Goal: Information Seeking & Learning: Find specific page/section

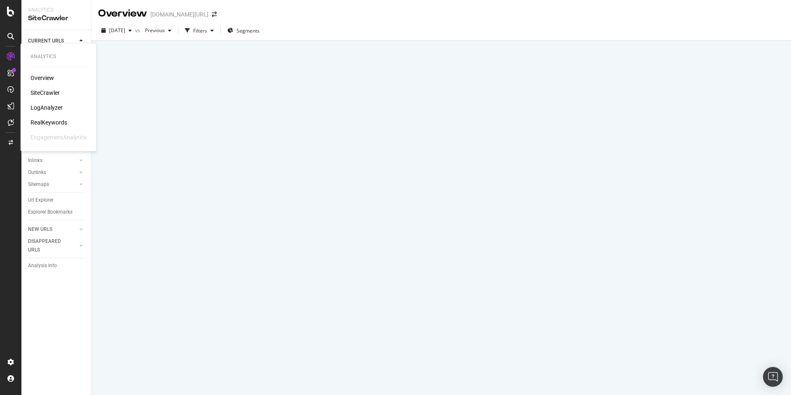
click at [44, 92] on div "SiteCrawler" at bounding box center [44, 93] width 29 height 8
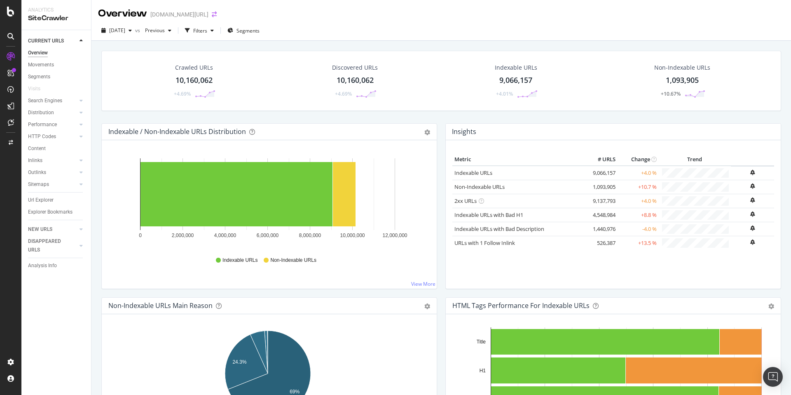
click at [212, 14] on icon "arrow-right-arrow-left" at bounding box center [214, 15] width 5 height 6
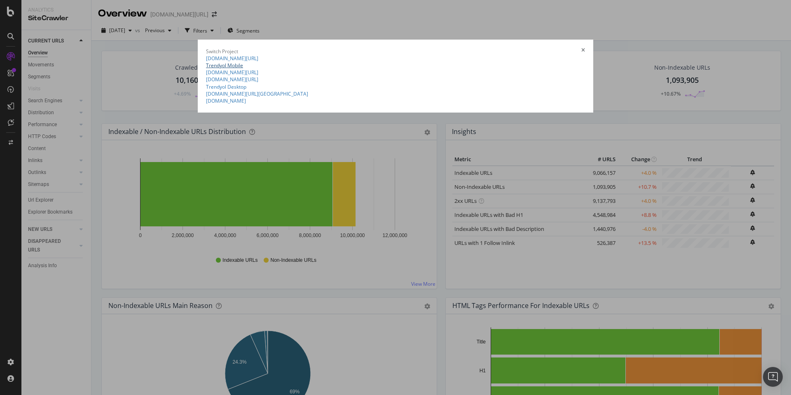
click at [206, 69] on link "Trendyol Mobile" at bounding box center [224, 65] width 37 height 7
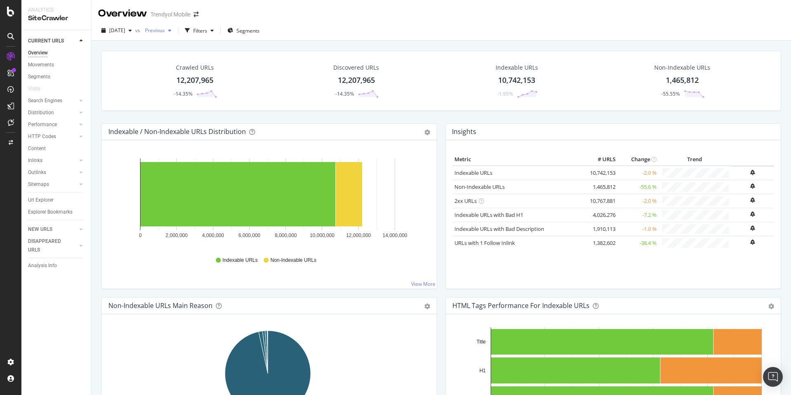
click at [165, 29] on span "Previous" at bounding box center [153, 30] width 23 height 7
click at [117, 33] on span "[DATE]" at bounding box center [117, 30] width 16 height 7
click at [397, 28] on div "[DATE] vs Previous Filters Segments" at bounding box center [440, 32] width 699 height 16
click at [258, 32] on span "Segments" at bounding box center [247, 30] width 23 height 7
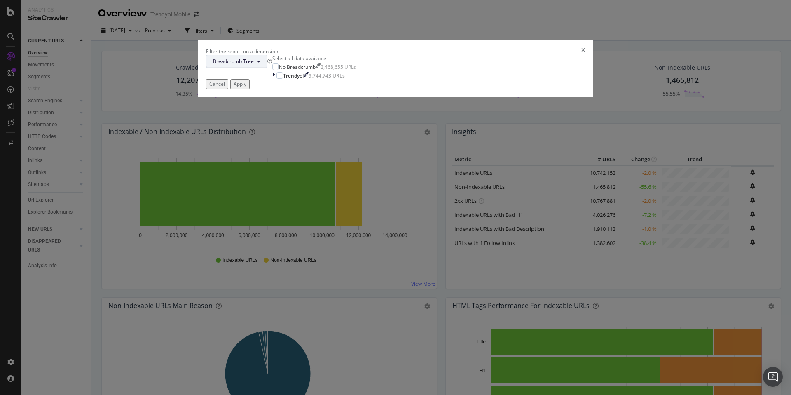
click at [254, 65] on span "Breadcrumb Tree" at bounding box center [233, 61] width 41 height 7
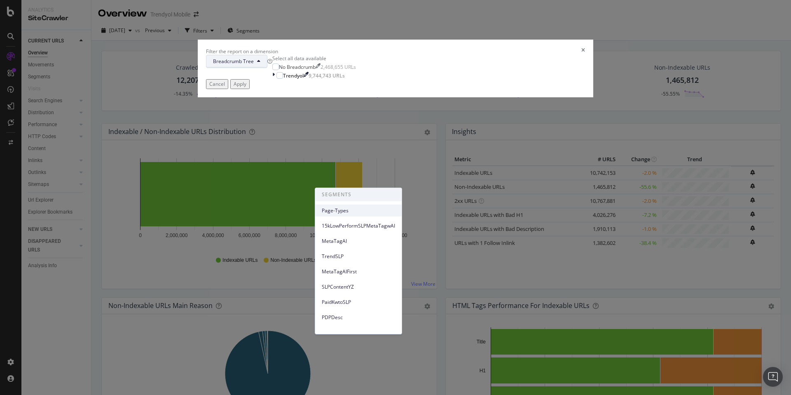
click at [350, 214] on span "Page-Types" at bounding box center [358, 210] width 73 height 7
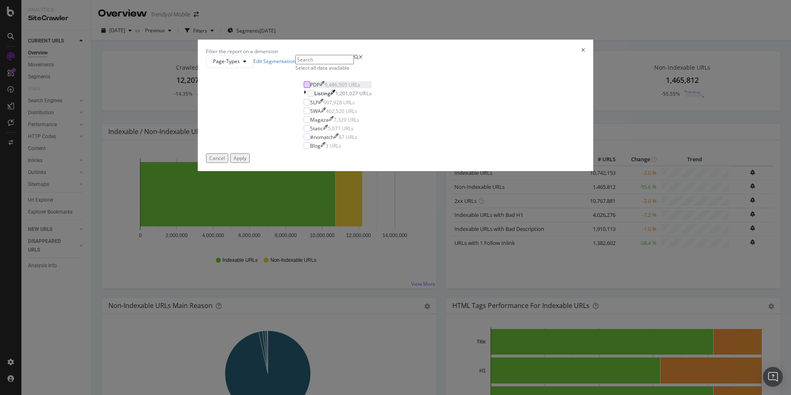
click at [310, 88] on div "modal" at bounding box center [307, 84] width 7 height 7
click at [246, 161] on div "Apply" at bounding box center [240, 157] width 13 height 7
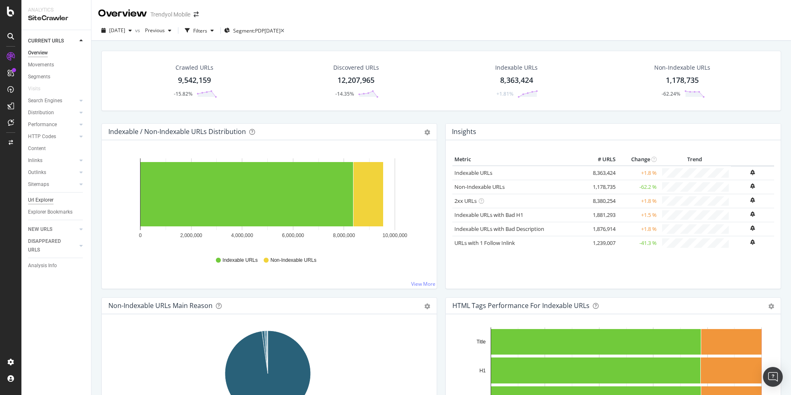
click at [38, 200] on div "Url Explorer" at bounding box center [41, 200] width 26 height 9
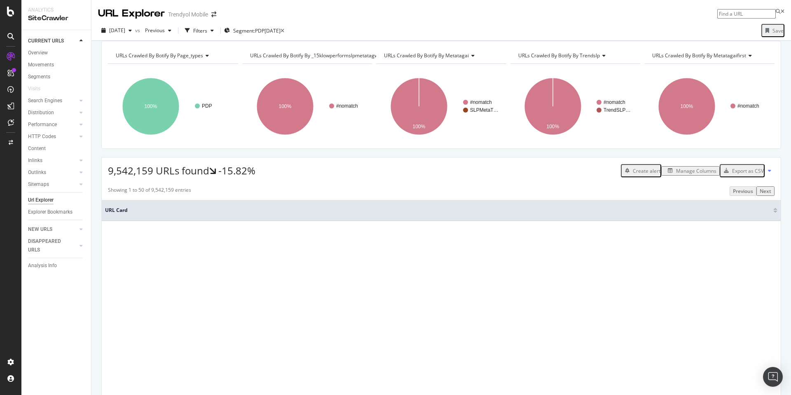
click at [693, 174] on div "Manage Columns" at bounding box center [696, 170] width 40 height 7
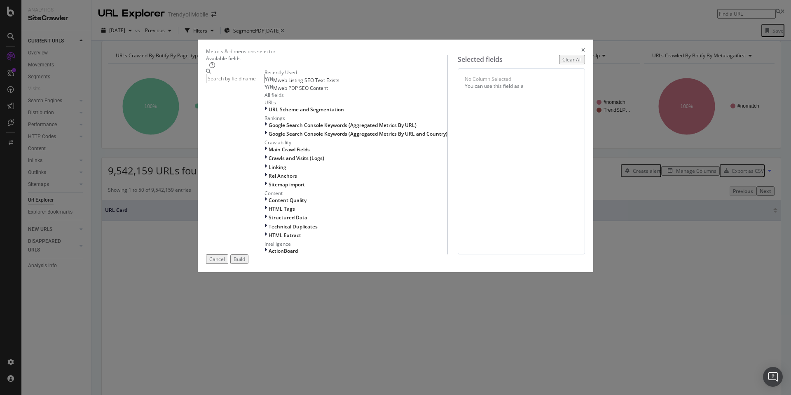
click at [264, 83] on input "modal" at bounding box center [235, 78] width 58 height 9
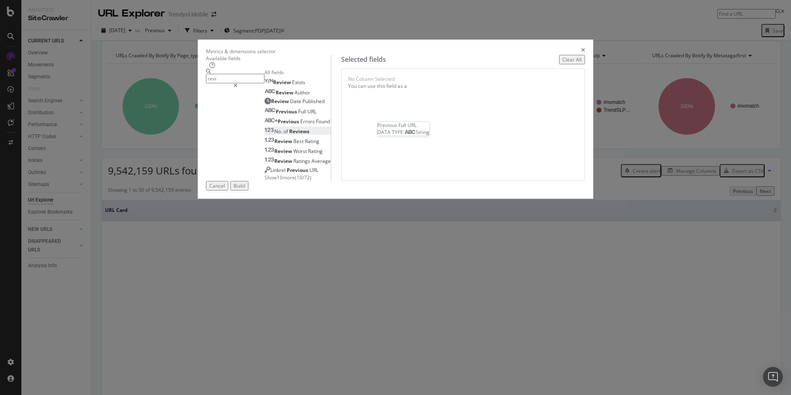
type input "revi"
click at [297, 135] on div "No. of Reviews" at bounding box center [286, 131] width 45 height 7
click at [245, 189] on div "Build" at bounding box center [240, 185] width 12 height 7
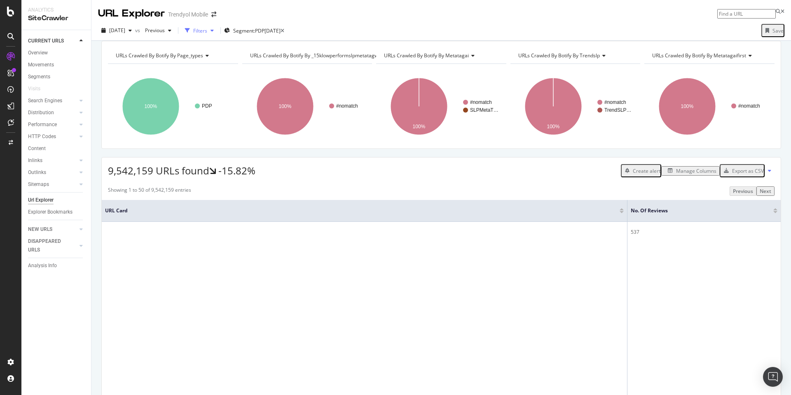
click at [207, 33] on div "Filters" at bounding box center [200, 30] width 14 height 7
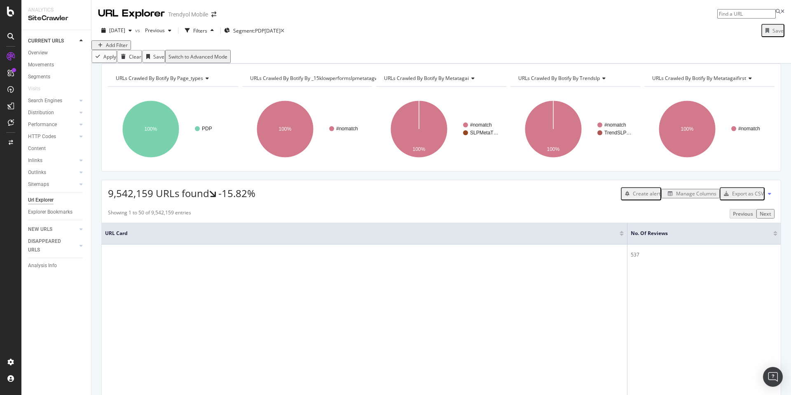
click at [116, 49] on div "Add Filter" at bounding box center [117, 45] width 22 height 7
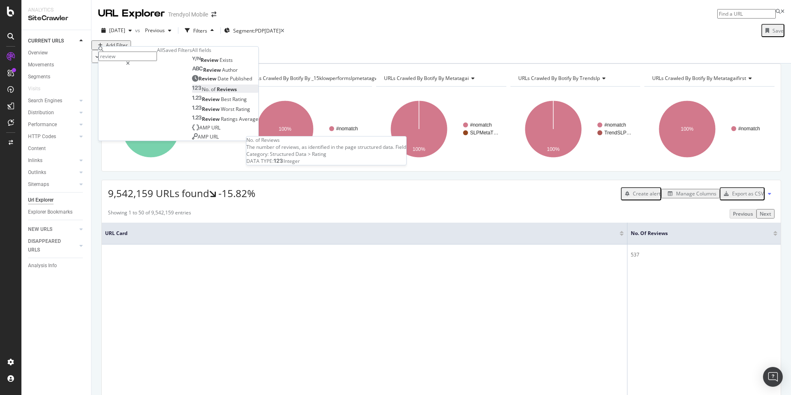
type input "review"
click at [192, 93] on div "No. of Reviews" at bounding box center [214, 89] width 45 height 7
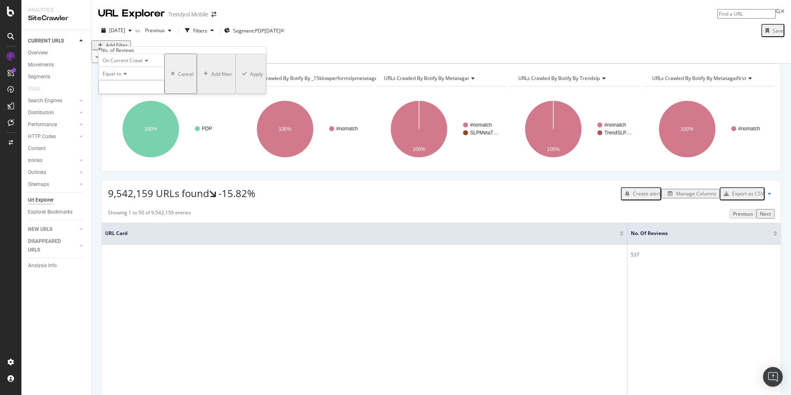
click at [137, 94] on input "number" at bounding box center [131, 87] width 66 height 14
click at [110, 64] on span "On Current Crawl" at bounding box center [123, 60] width 40 height 7
click at [164, 67] on div "On Current Crawl" at bounding box center [131, 60] width 66 height 13
click at [117, 77] on span "Equal to" at bounding box center [112, 73] width 19 height 7
click at [131, 123] on span "Greater than" at bounding box center [116, 119] width 30 height 7
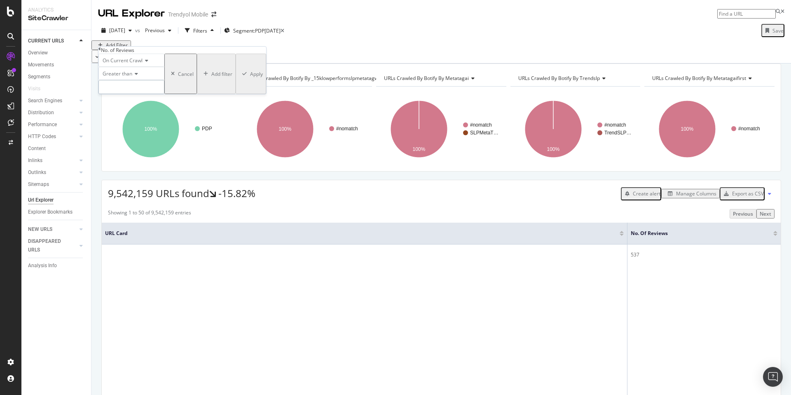
click at [141, 94] on input "number" at bounding box center [131, 87] width 66 height 14
type input "500"
click at [250, 77] on div "Apply" at bounding box center [256, 73] width 13 height 7
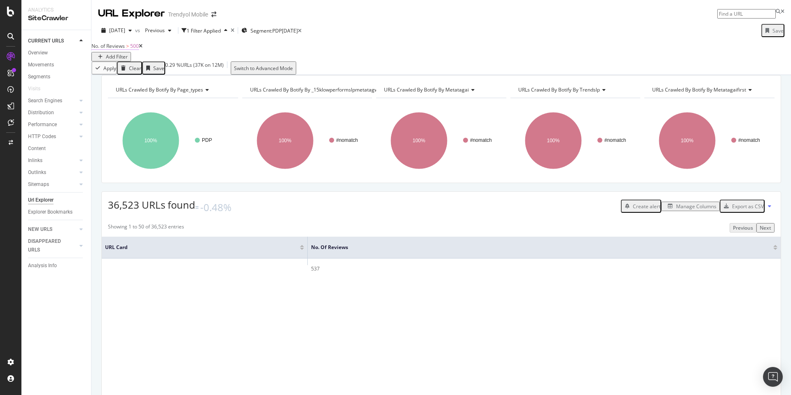
click at [124, 49] on span "No. of Reviews" at bounding box center [107, 45] width 33 height 7
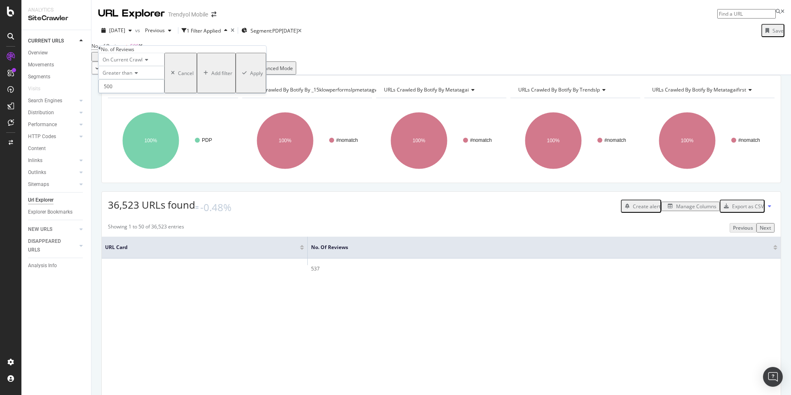
click at [138, 93] on input "500" at bounding box center [131, 86] width 66 height 14
type input "5"
type input "250"
click at [250, 77] on div "Apply" at bounding box center [256, 73] width 13 height 7
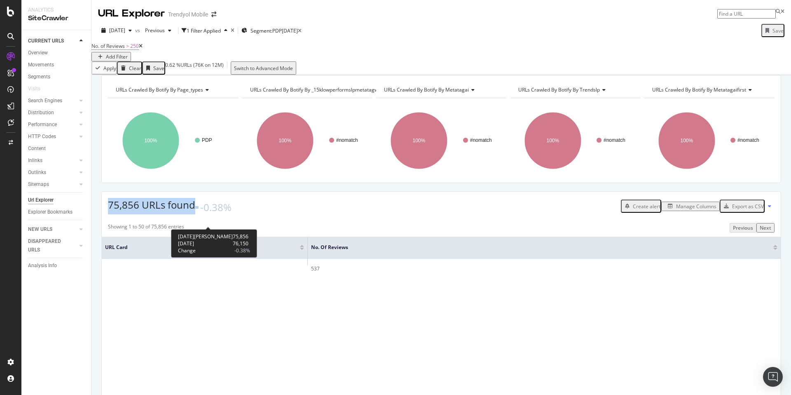
drag, startPoint x: 108, startPoint y: 222, endPoint x: 201, endPoint y: 223, distance: 92.7
click at [201, 214] on div "75,856 URLs found -0.38%" at bounding box center [170, 206] width 124 height 16
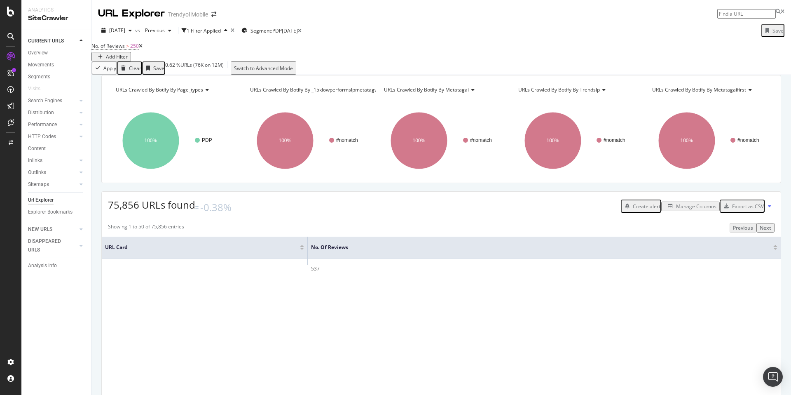
click at [253, 214] on div "75,856 URLs found -0.38% Create alert Manage Columns Export as CSV" at bounding box center [441, 202] width 679 height 23
click at [112, 49] on span "No. of Reviews" at bounding box center [107, 45] width 33 height 7
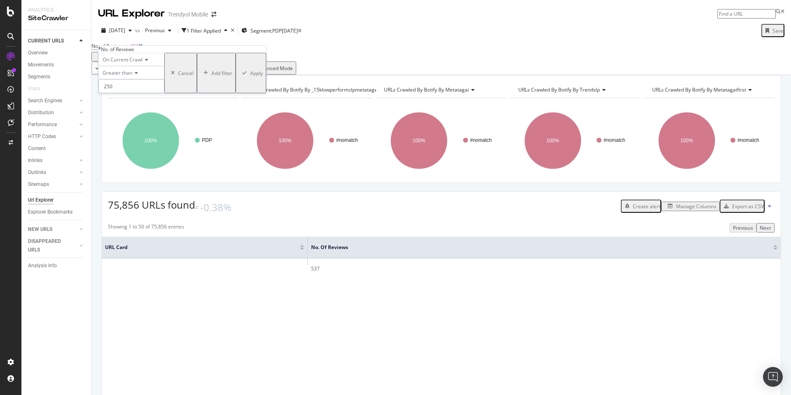
click at [126, 93] on input "250" at bounding box center [131, 86] width 66 height 14
type input "2"
type input "100"
click at [196, 93] on div "On Current Crawl Greater than 100 Cancel Add filter Apply" at bounding box center [182, 73] width 168 height 40
click at [250, 77] on div "Apply" at bounding box center [256, 73] width 13 height 7
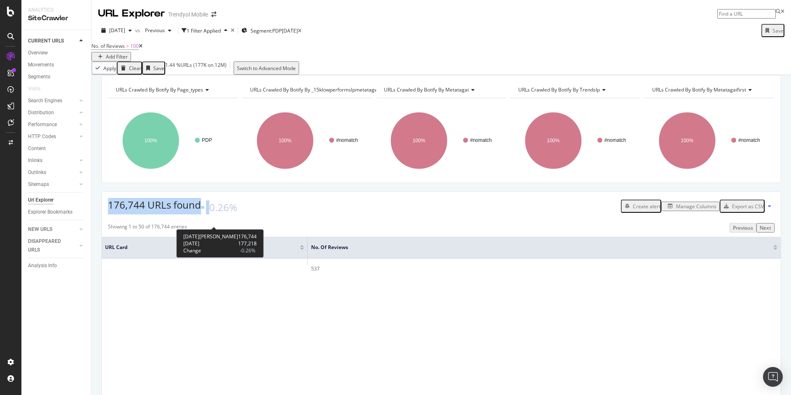
drag, startPoint x: 108, startPoint y: 219, endPoint x: 210, endPoint y: 223, distance: 101.8
click at [210, 214] on div "176,744 URLs found -0.26%" at bounding box center [172, 206] width 129 height 16
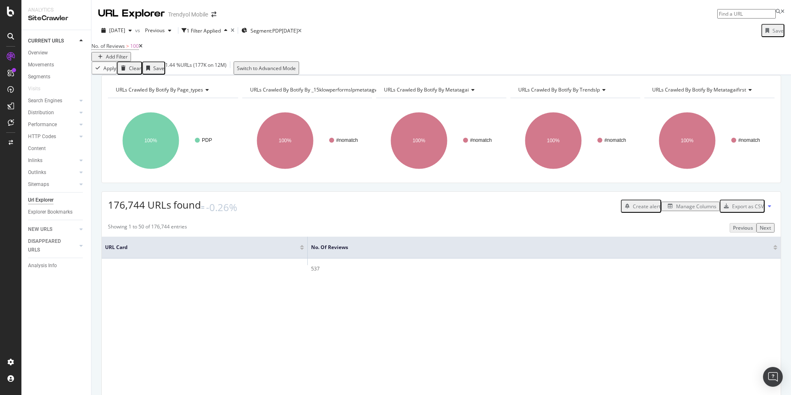
click at [265, 214] on div "176,744 URLs found -0.26% Create alert Manage Columns Export as CSV" at bounding box center [441, 202] width 679 height 23
click at [195, 75] on div "URLs Crawled By Botify By page_types Chart (by Value) Table Expand Export as CS…" at bounding box center [440, 75] width 699 height 0
drag, startPoint x: 189, startPoint y: 334, endPoint x: 224, endPoint y: 333, distance: 35.5
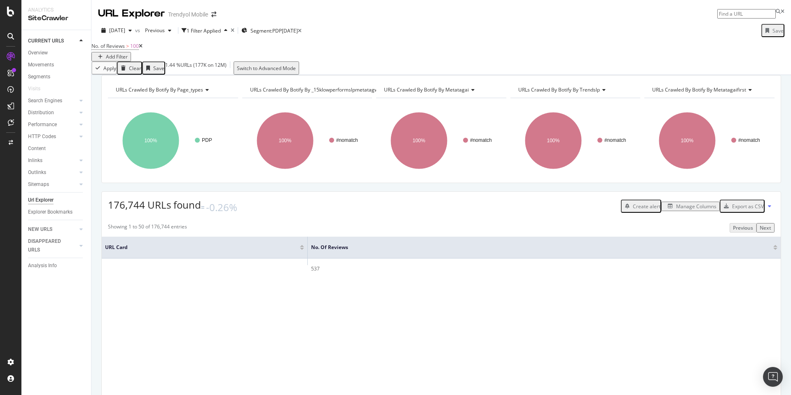
click at [478, 18] on div "URL Explorer Trendyol Mobile" at bounding box center [440, 10] width 699 height 21
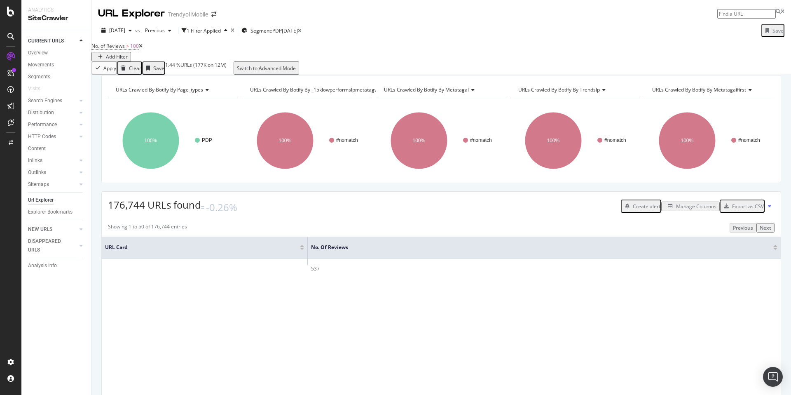
click at [125, 49] on span "No. of Reviews" at bounding box center [107, 45] width 33 height 7
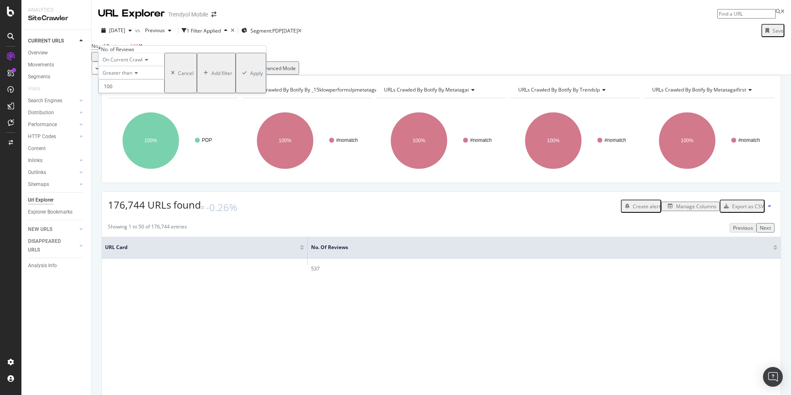
click at [135, 93] on input "100" at bounding box center [131, 86] width 66 height 14
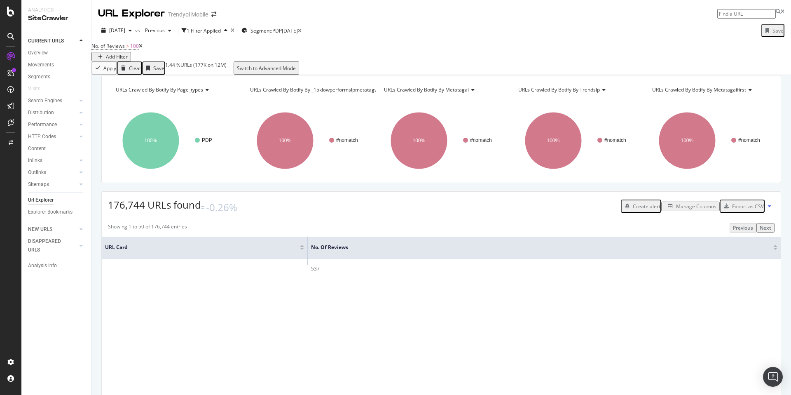
click at [228, 75] on div "URLs Crawled By Botify By page_types Chart (by Value) Table Expand Export as CS…" at bounding box center [440, 75] width 699 height 0
click at [125, 49] on span "No. of Reviews" at bounding box center [107, 45] width 33 height 7
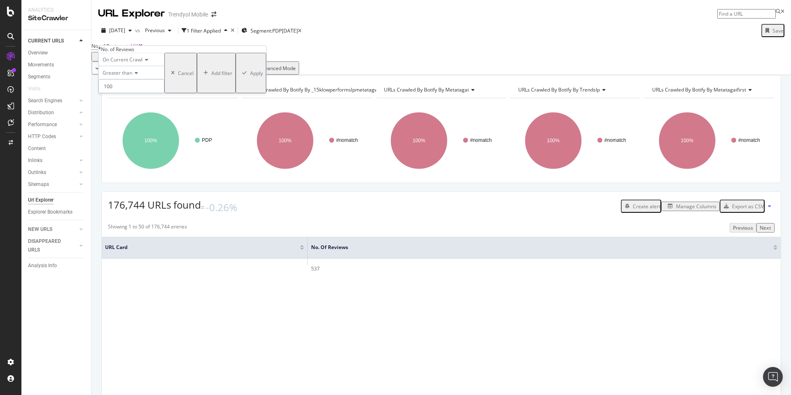
click at [138, 93] on input "100" at bounding box center [131, 86] width 66 height 14
type input "1"
type input "250"
click at [250, 77] on div "Apply" at bounding box center [256, 73] width 13 height 7
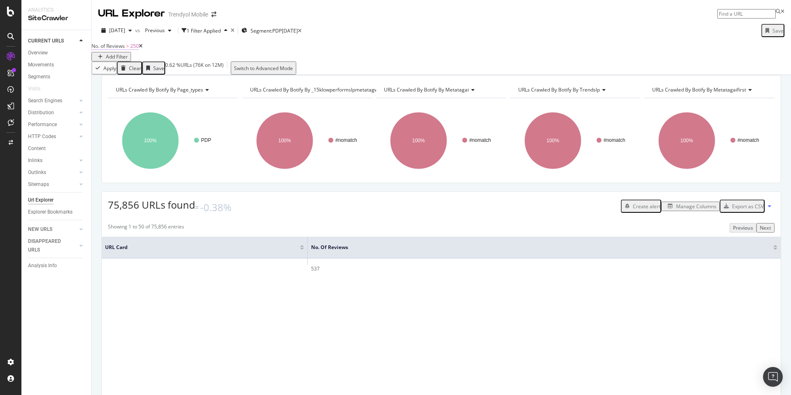
click at [125, 49] on span "No. of Reviews" at bounding box center [107, 45] width 33 height 7
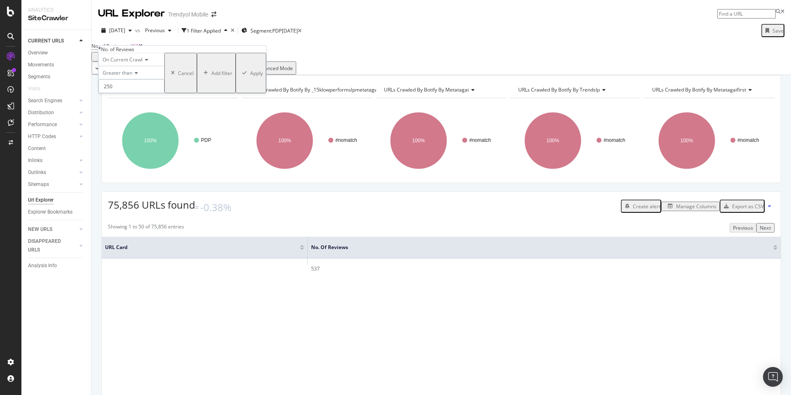
click at [131, 93] on input "250" at bounding box center [131, 86] width 66 height 14
click at [236, 93] on button "Apply" at bounding box center [251, 73] width 30 height 40
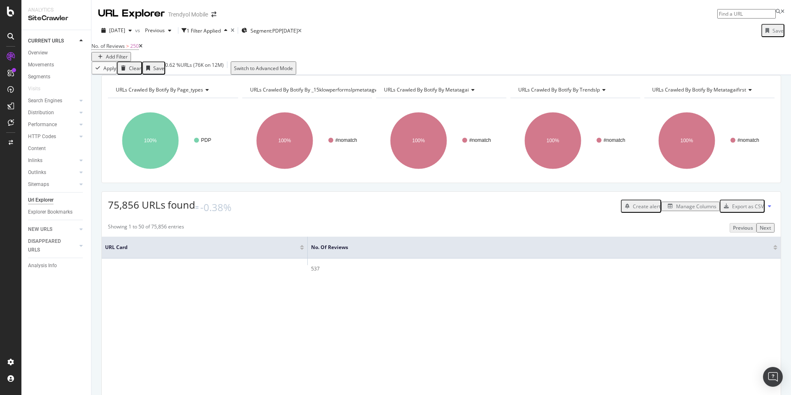
click at [113, 60] on div "No. of Reviews > 250 Add Filter" at bounding box center [440, 50] width 699 height 21
click at [115, 49] on span "No. of Reviews" at bounding box center [107, 45] width 33 height 7
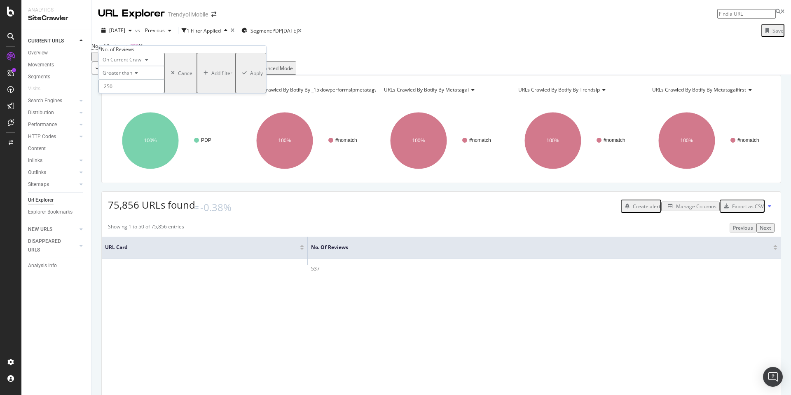
click at [128, 93] on input "250" at bounding box center [131, 86] width 66 height 14
type input "300"
click at [250, 77] on div "Apply" at bounding box center [256, 73] width 13 height 7
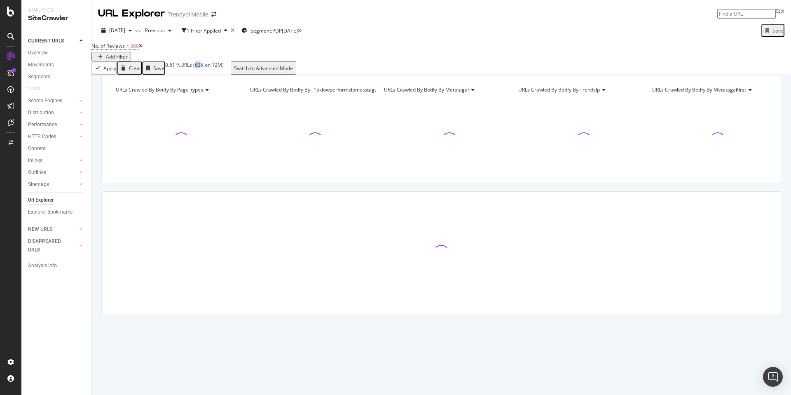
drag, startPoint x: 684, startPoint y: 73, endPoint x: 692, endPoint y: 75, distance: 8.1
click at [224, 75] on div "0.51 % URLs ( 63K on 12M )" at bounding box center [194, 67] width 58 height 13
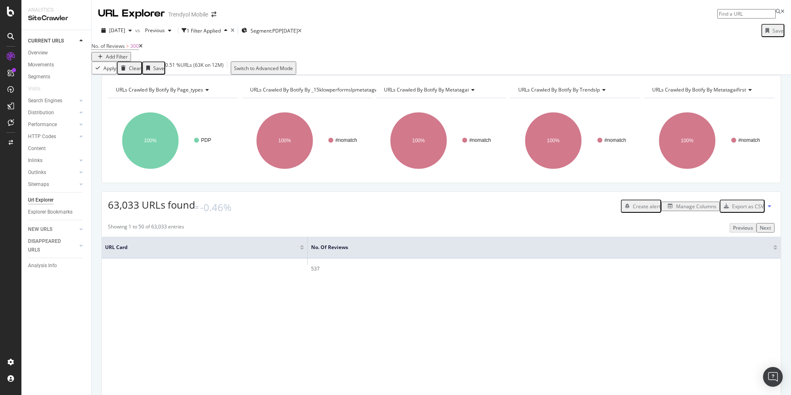
click at [213, 65] on div "Apply Clear Save 0.51 % URLs ( 63K on 12M ) Switch to Advanced Mode" at bounding box center [440, 67] width 699 height 13
click at [264, 51] on div "No. of Reviews > 300 Add Filter" at bounding box center [440, 50] width 699 height 21
click at [378, 21] on div "[DATE] vs Previous 1 Filter Applied Segment: PDP [DATE] Save No. of Reviews > 3…" at bounding box center [440, 48] width 699 height 54
click at [128, 54] on div "Add Filter" at bounding box center [117, 56] width 22 height 7
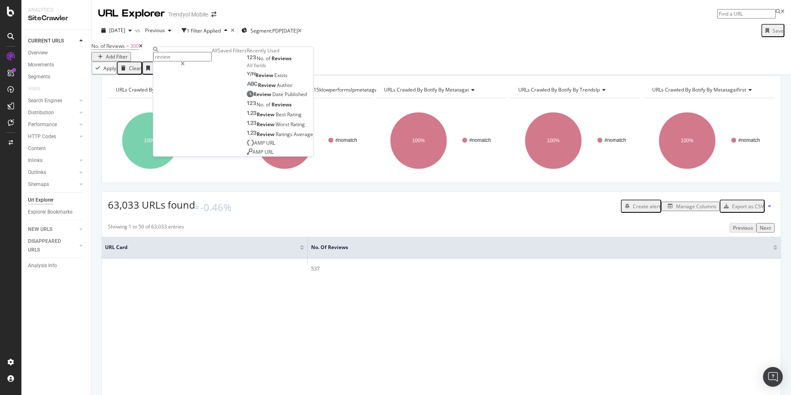
click at [425, 61] on div "No. of Reviews > 300 Add Filter" at bounding box center [440, 50] width 699 height 21
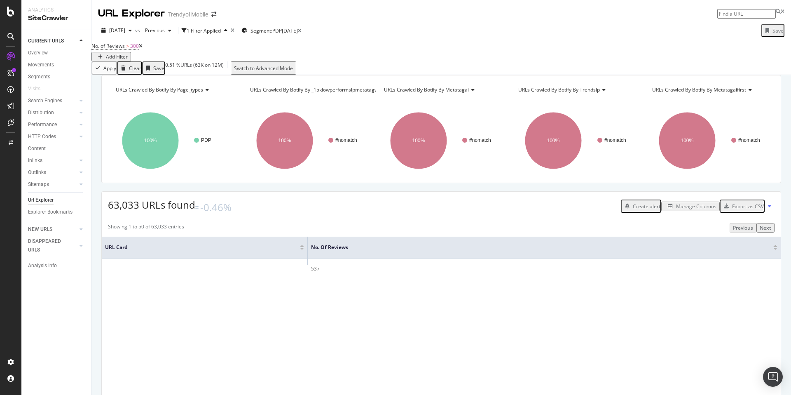
click at [106, 55] on div "button" at bounding box center [100, 56] width 11 height 5
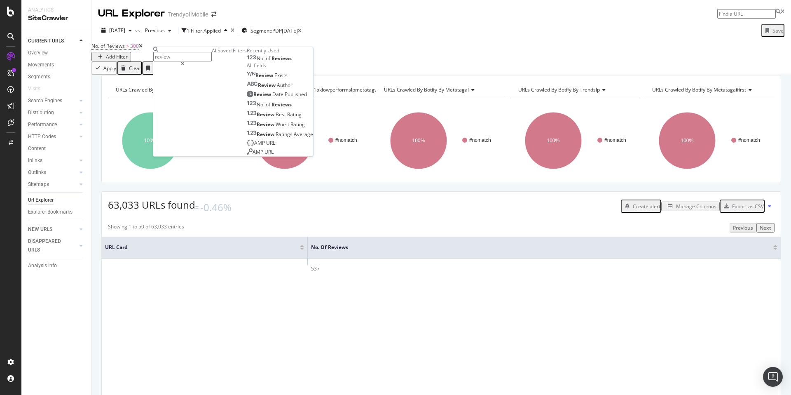
type input "b"
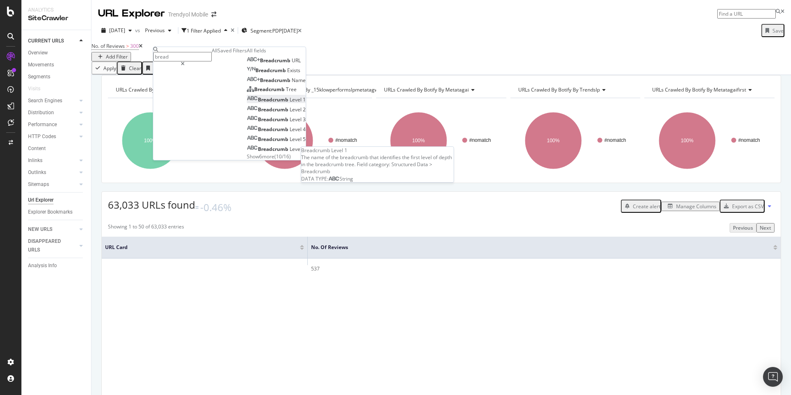
type input "bread"
click at [254, 103] on div "Breadcrumb Level 1" at bounding box center [276, 99] width 59 height 7
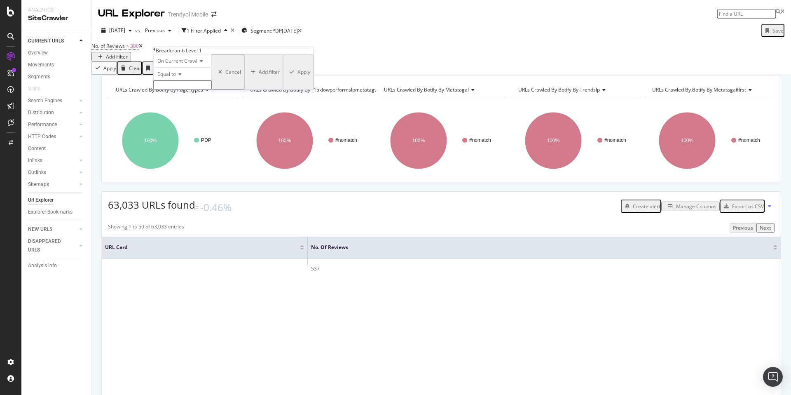
click at [205, 90] on input "text" at bounding box center [182, 84] width 58 height 9
click at [176, 77] on span "Equal to" at bounding box center [166, 73] width 19 height 7
click at [212, 80] on div "Equal to" at bounding box center [182, 73] width 58 height 13
click at [212, 90] on input "text" at bounding box center [182, 84] width 58 height 9
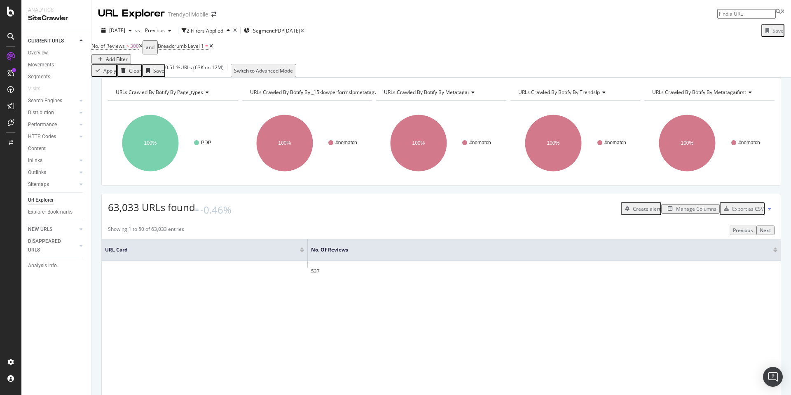
click at [395, 49] on div "No. of Reviews > 300 and Breadcrumb Level 1 = Add Filter" at bounding box center [440, 51] width 699 height 23
click at [199, 49] on span "Breadcrumb Level 1" at bounding box center [181, 45] width 46 height 7
click at [343, 65] on div "Apply Clear Save 0 % URLs ( 0 on 12M ) Switch to Advanced Mode" at bounding box center [440, 70] width 699 height 13
click at [213, 49] on icon at bounding box center [211, 46] width 4 height 5
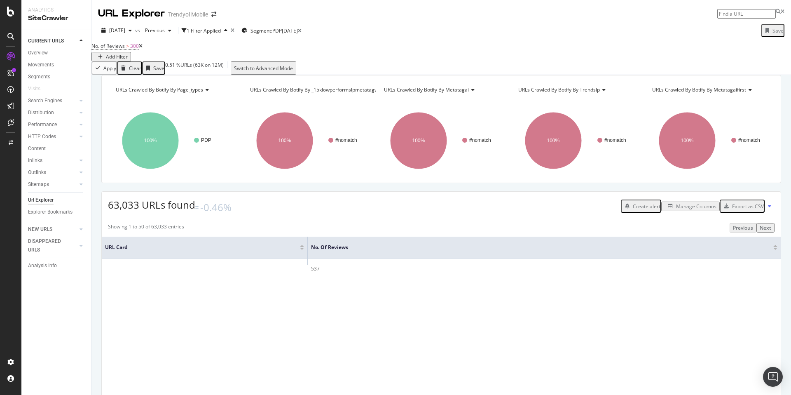
click at [681, 210] on div "Manage Columns" at bounding box center [696, 206] width 40 height 7
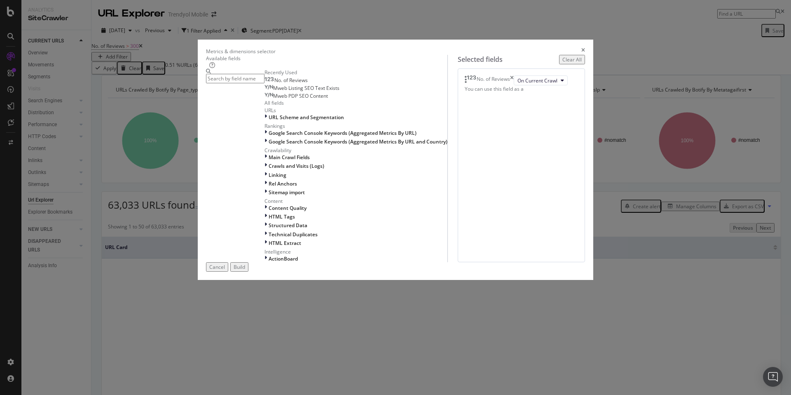
click at [264, 83] on input "modal" at bounding box center [235, 78] width 58 height 9
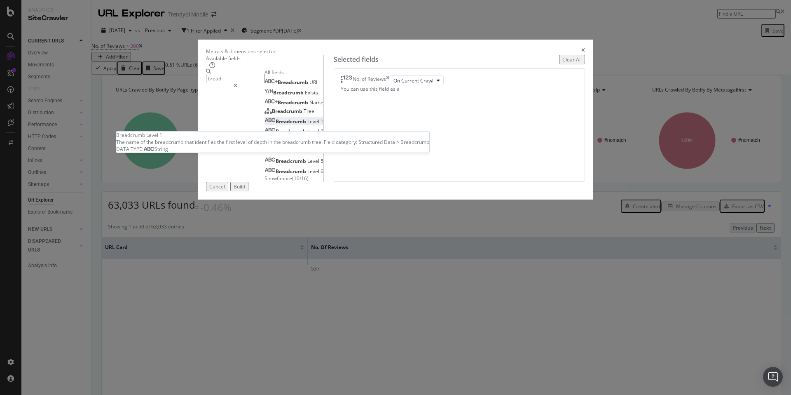
type input "bread"
click at [313, 125] on div "Breadcrumb Level 1" at bounding box center [293, 121] width 59 height 7
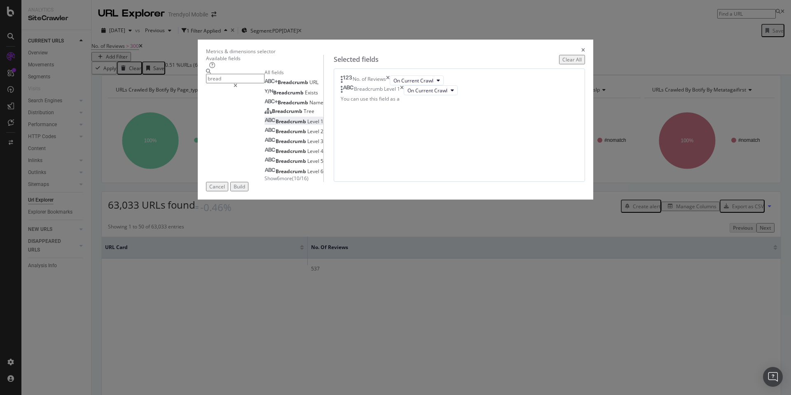
drag, startPoint x: 558, startPoint y: 351, endPoint x: 544, endPoint y: 321, distance: 33.2
click at [245, 190] on div "Build" at bounding box center [240, 186] width 12 height 7
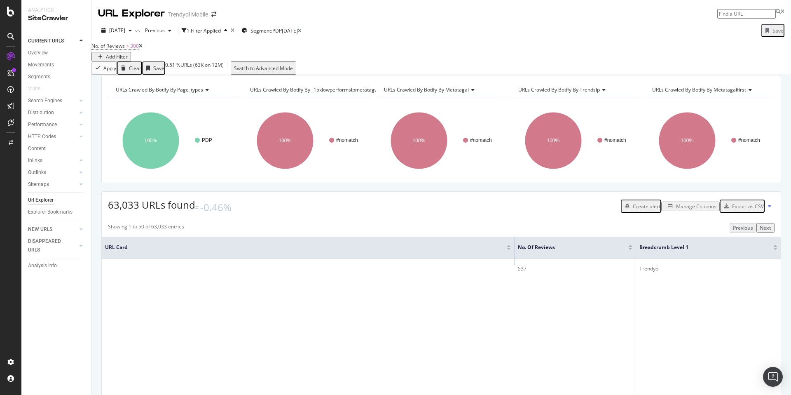
click at [693, 210] on div "Manage Columns" at bounding box center [696, 206] width 40 height 7
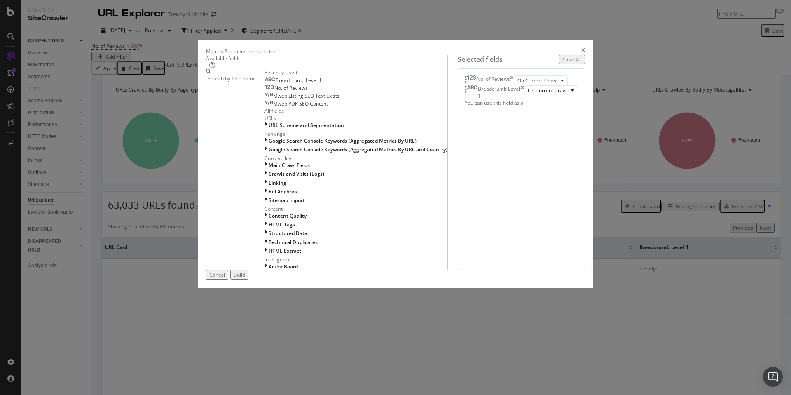
click at [524, 99] on icon "times" at bounding box center [522, 92] width 4 height 14
click at [264, 83] on input "modal" at bounding box center [235, 78] width 58 height 9
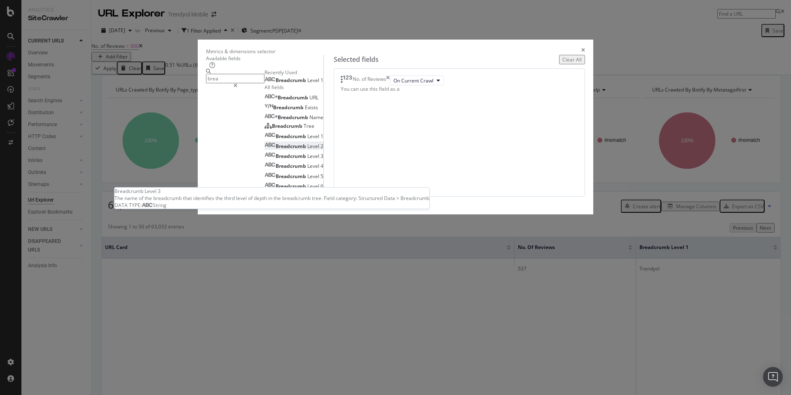
type input "brea"
click at [318, 149] on div "Breadcrumb Level 2" at bounding box center [293, 145] width 59 height 7
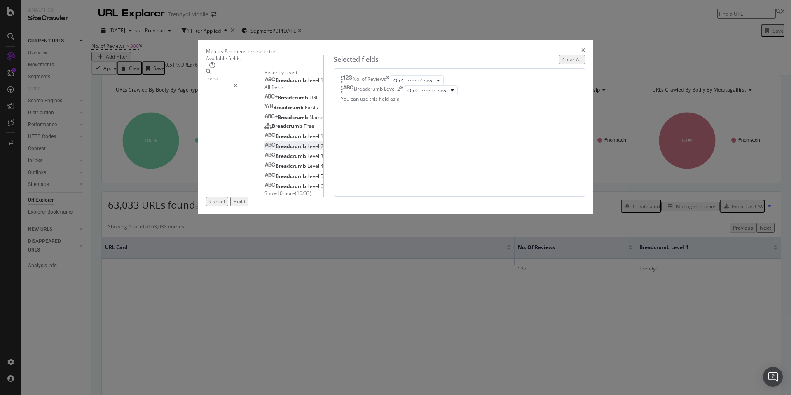
click at [245, 205] on div "Build" at bounding box center [240, 201] width 12 height 7
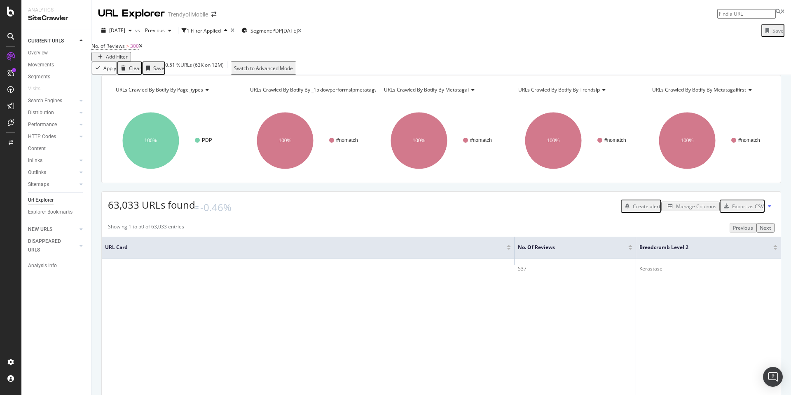
click at [122, 49] on span "No. of Reviews > 300" at bounding box center [116, 46] width 51 height 12
click at [122, 49] on span "No. of Reviews" at bounding box center [107, 45] width 33 height 7
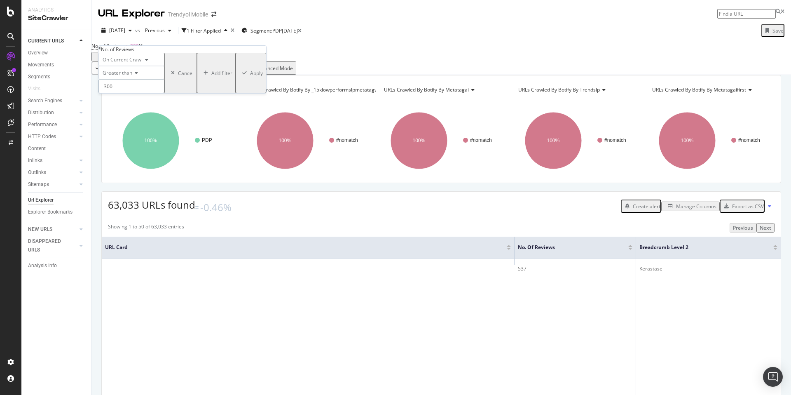
click at [152, 93] on input "300" at bounding box center [131, 86] width 66 height 14
type input "3"
type input "150"
click at [250, 77] on div "Apply" at bounding box center [256, 73] width 13 height 7
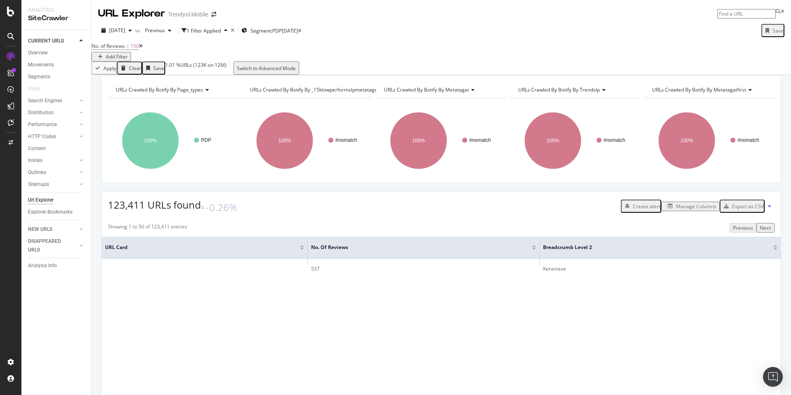
click at [189, 53] on div "No. of Reviews > 150 Add Filter" at bounding box center [440, 50] width 699 height 21
click at [128, 53] on div "Add Filter" at bounding box center [117, 56] width 22 height 7
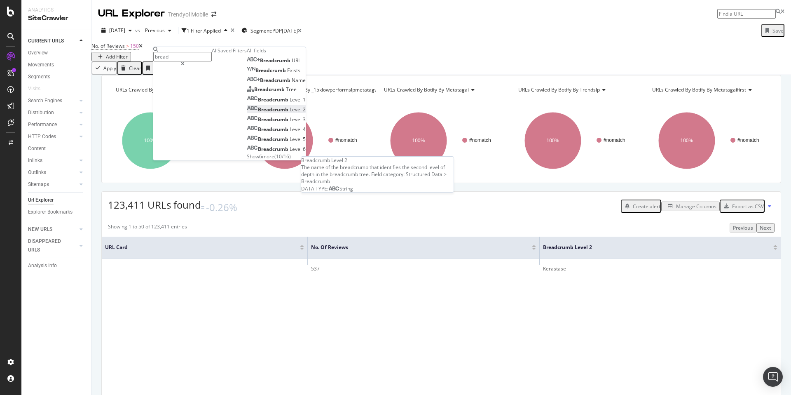
click at [247, 113] on div "Breadcrumb Level 2" at bounding box center [276, 109] width 59 height 7
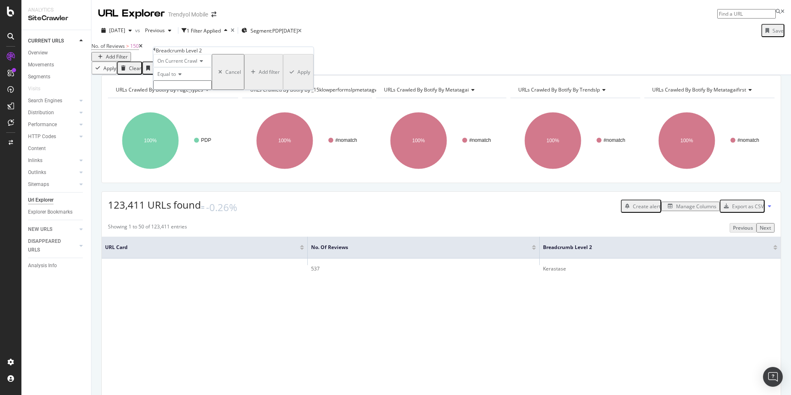
click at [187, 90] on input "text" at bounding box center [182, 84] width 58 height 9
type input "Elektronik"
click at [297, 78] on div "Apply" at bounding box center [303, 74] width 13 height 7
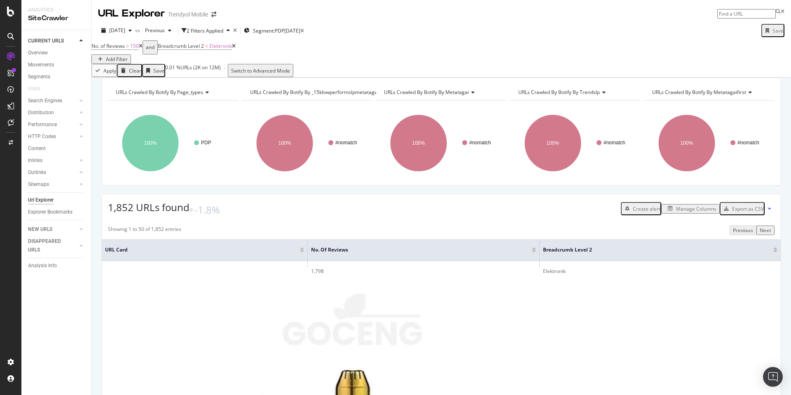
click at [128, 56] on div "Add Filter" at bounding box center [117, 59] width 22 height 7
click at [531, 48] on div "No. of Reviews > 150 and Breadcrumb Level 2 = Elektronik Add Filter" at bounding box center [440, 51] width 699 height 23
click at [683, 212] on div "Manage Columns" at bounding box center [696, 208] width 40 height 7
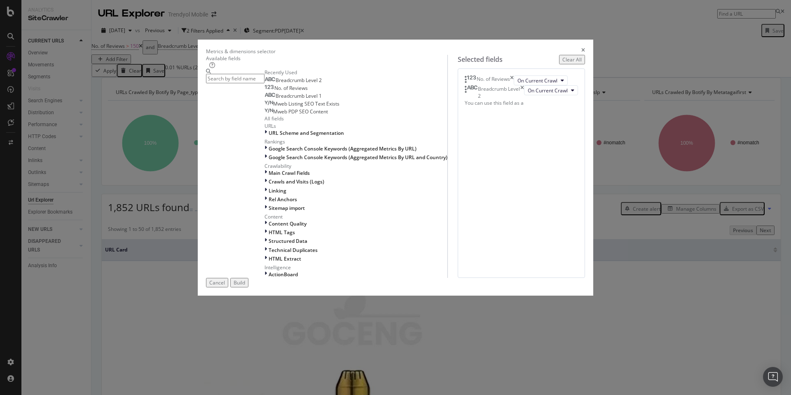
click at [581, 49] on icon "times" at bounding box center [583, 51] width 4 height 7
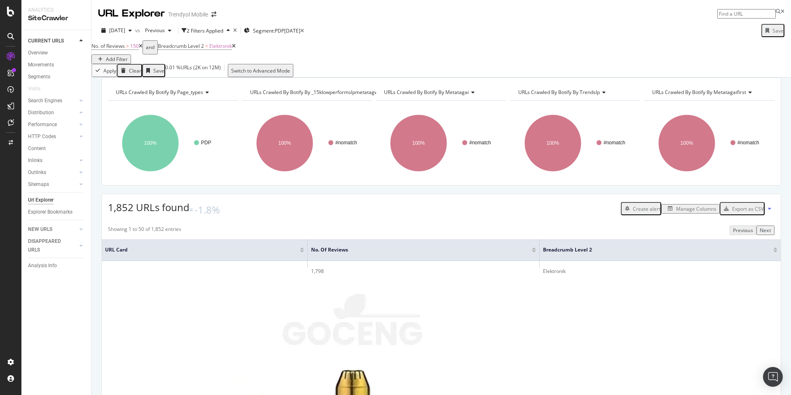
click at [128, 56] on div "Add Filter" at bounding box center [117, 59] width 22 height 7
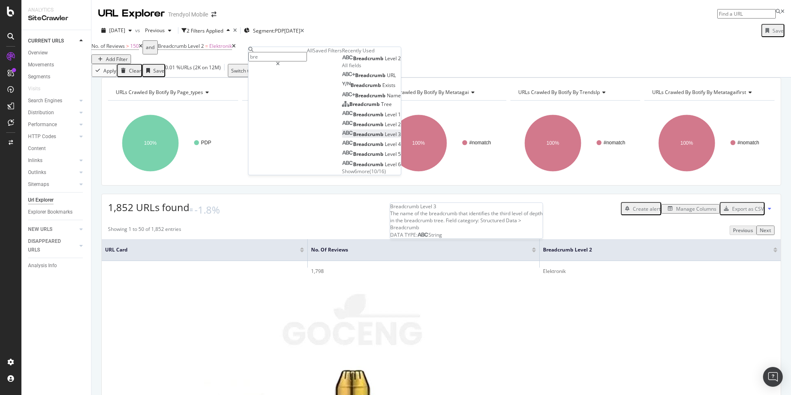
type input "bre"
click at [342, 138] on div "Breadcrumb Level 3" at bounding box center [371, 134] width 59 height 7
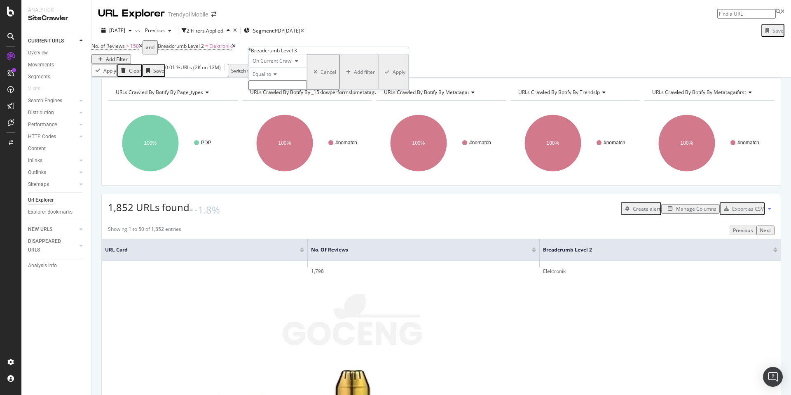
click at [275, 77] on icon at bounding box center [274, 74] width 6 height 5
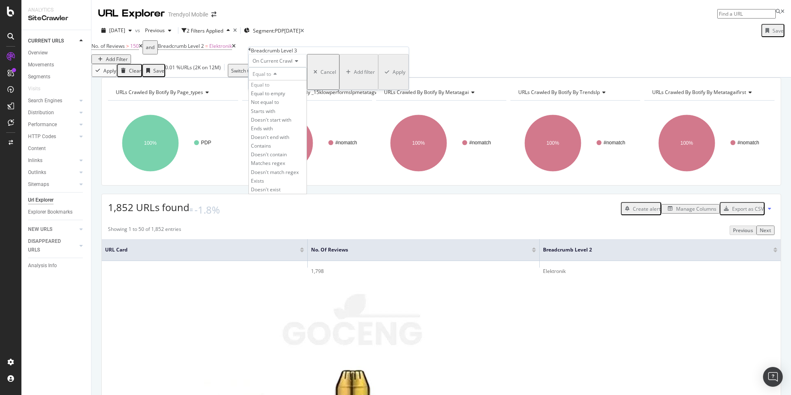
click at [307, 80] on div "Equal to" at bounding box center [277, 73] width 58 height 13
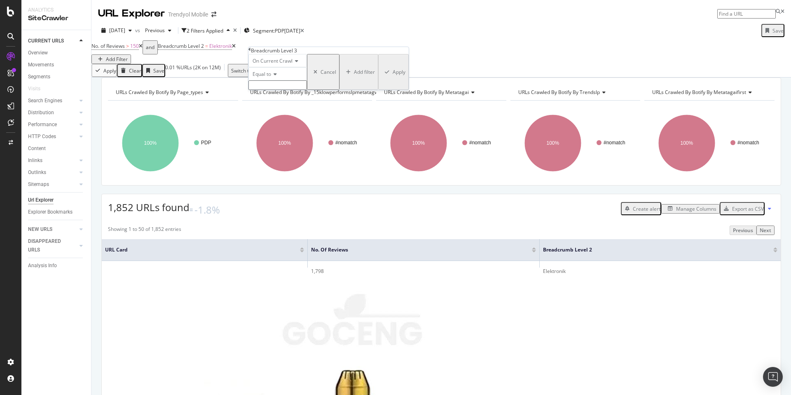
click at [259, 80] on div "Equal to" at bounding box center [277, 73] width 58 height 13
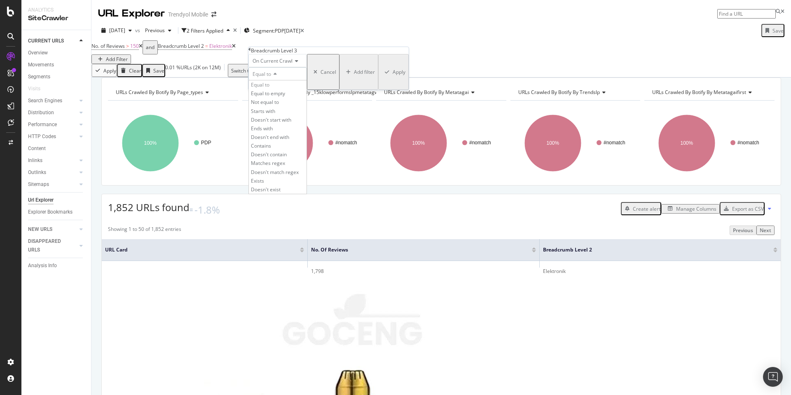
drag, startPoint x: 311, startPoint y: 81, endPoint x: 316, endPoint y: 81, distance: 4.5
click at [307, 80] on div "Equal to" at bounding box center [277, 73] width 58 height 13
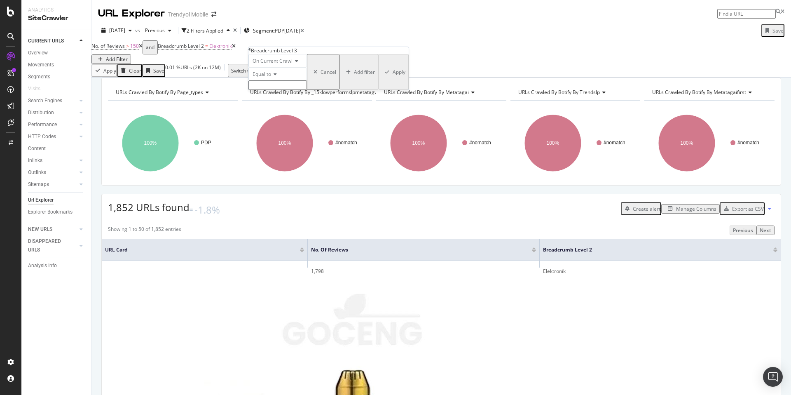
click at [269, 77] on span "Equal to" at bounding box center [261, 73] width 19 height 7
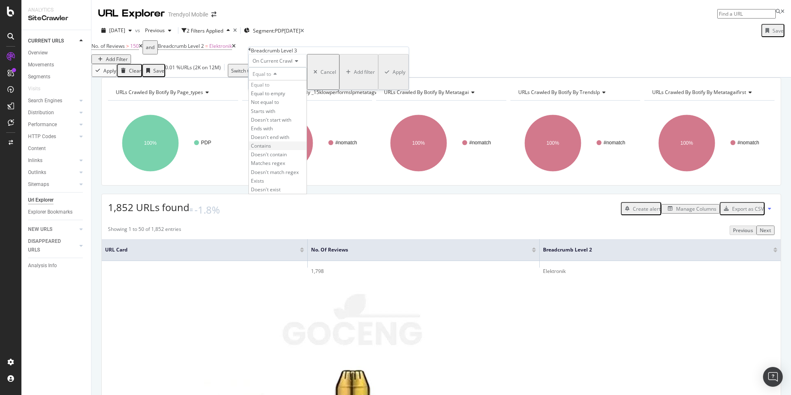
click at [271, 149] on span "Contains" at bounding box center [261, 145] width 20 height 7
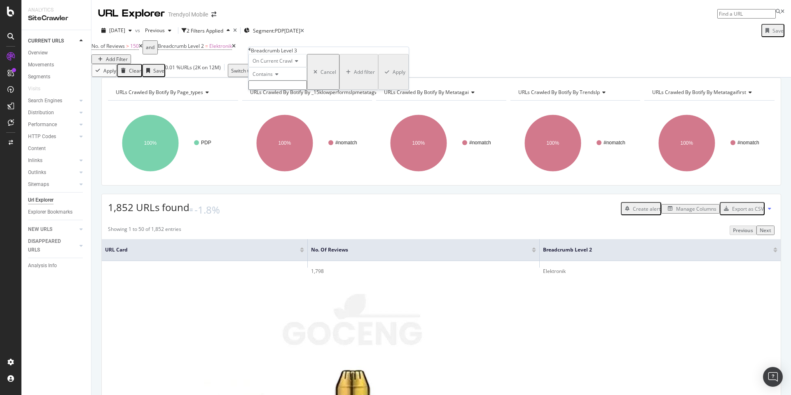
click at [275, 90] on input "text" at bounding box center [277, 84] width 58 height 9
type input "Elektronik"
click at [392, 78] on div "Apply" at bounding box center [398, 74] width 13 height 7
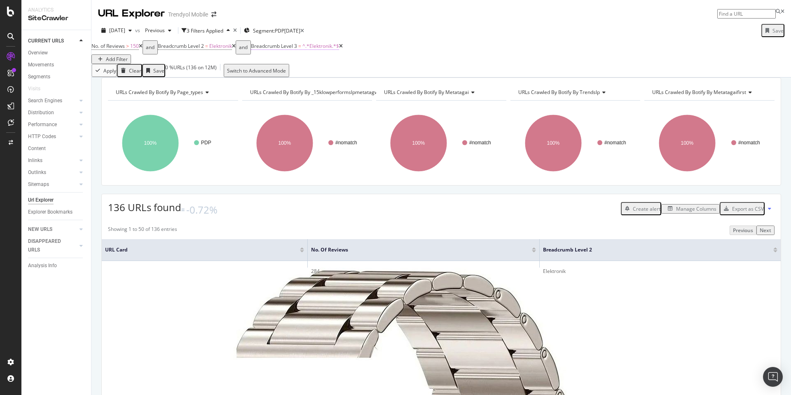
click at [297, 49] on span "Breadcrumb Level 3" at bounding box center [274, 45] width 46 height 7
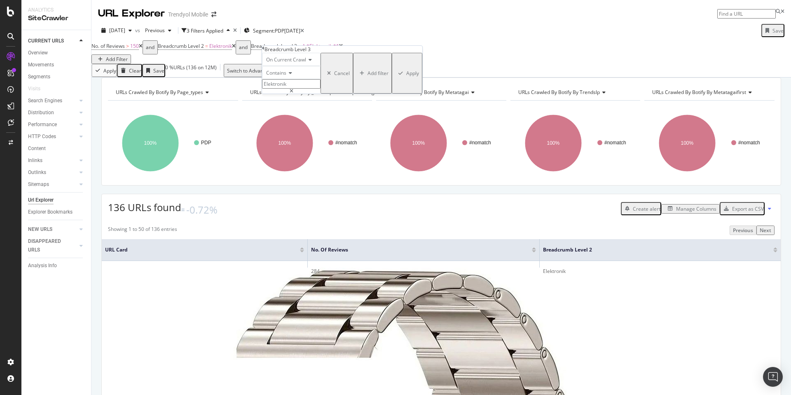
click at [224, 70] on div "Apply Clear Save 0 % URLs ( 136 on 12M ) Switch to Advanced Mode" at bounding box center [440, 70] width 699 height 13
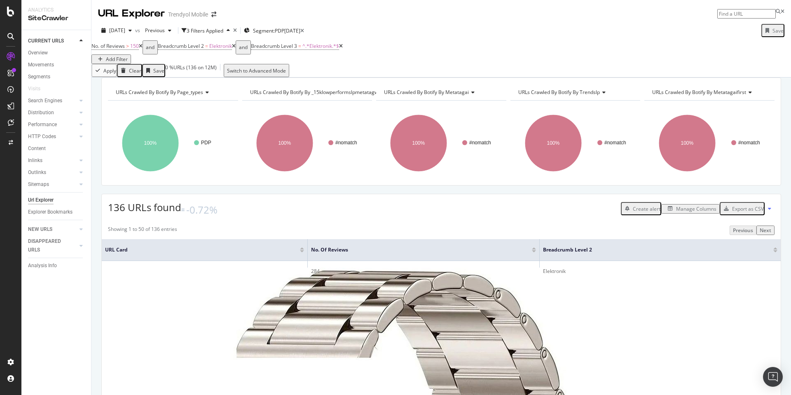
click at [236, 49] on icon at bounding box center [234, 46] width 4 height 5
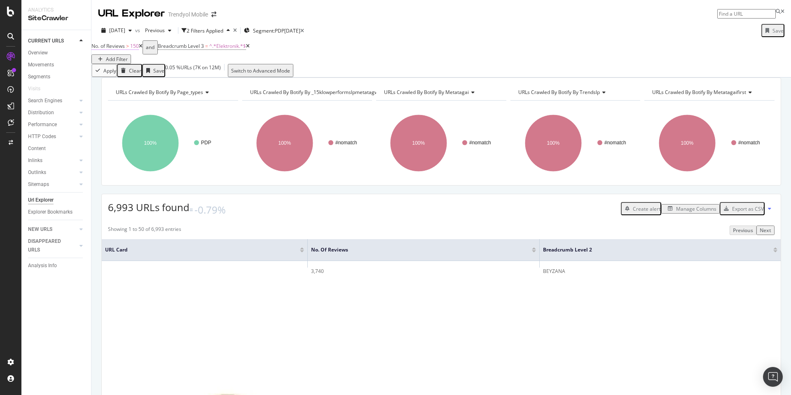
click at [125, 49] on span "No. of Reviews" at bounding box center [107, 45] width 33 height 7
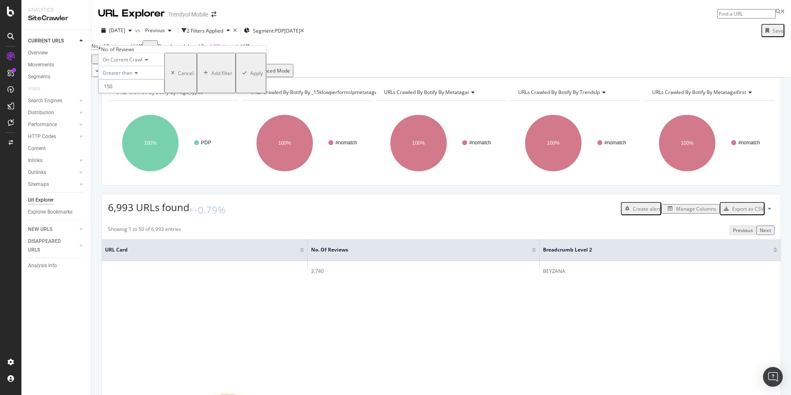
click at [130, 93] on input "150" at bounding box center [131, 86] width 66 height 14
type input "1"
type input "250"
click at [250, 77] on div "Apply" at bounding box center [256, 73] width 13 height 7
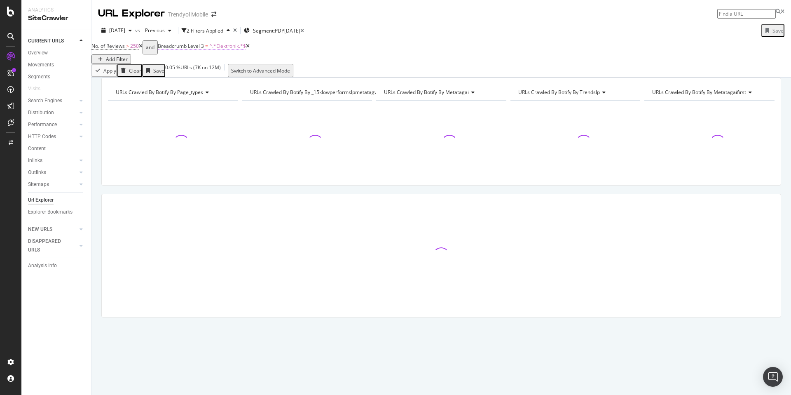
click at [200, 49] on span "Breadcrumb Level 3" at bounding box center [181, 45] width 46 height 7
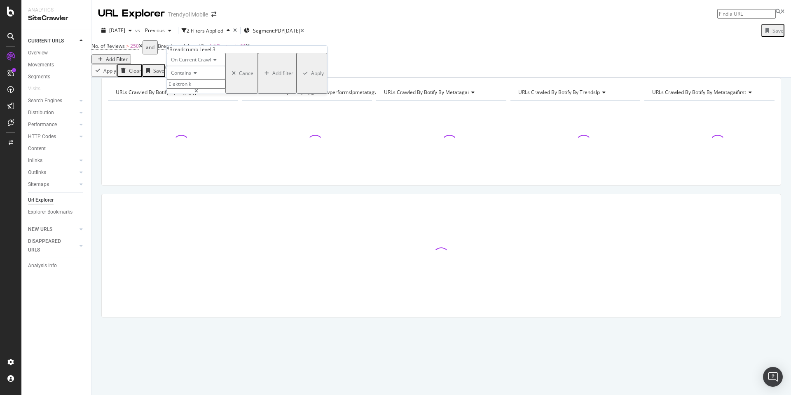
click at [206, 89] on input "Elektronik" at bounding box center [196, 83] width 58 height 9
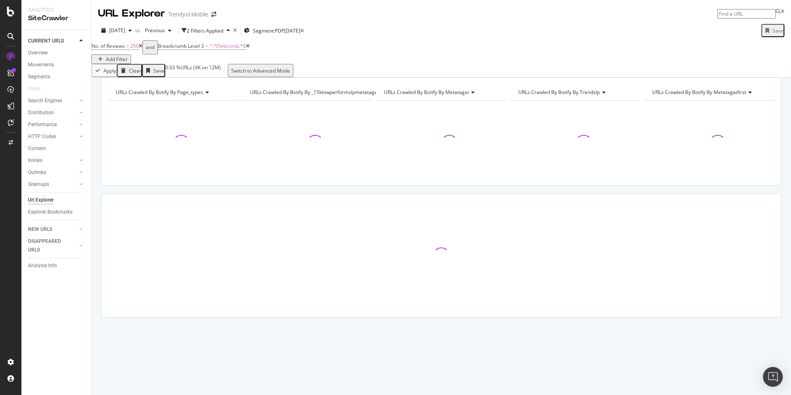
click at [307, 77] on div "URLs Crawled By Botify By page_types Chart (by Value) Table Expand Export as CS…" at bounding box center [440, 77] width 699 height 0
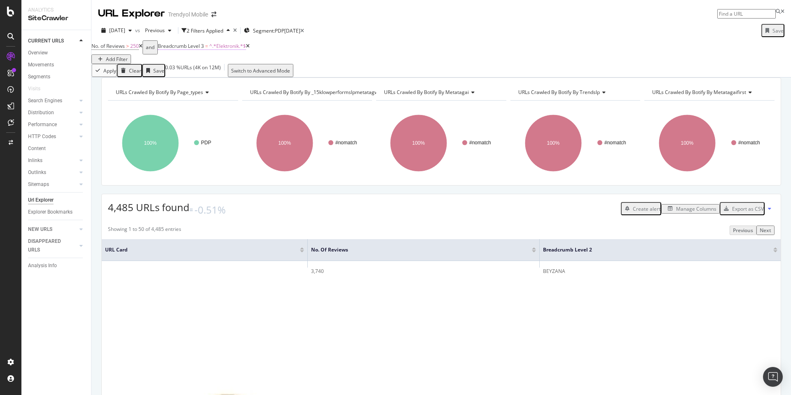
click at [189, 49] on span "Breadcrumb Level 3" at bounding box center [181, 45] width 46 height 7
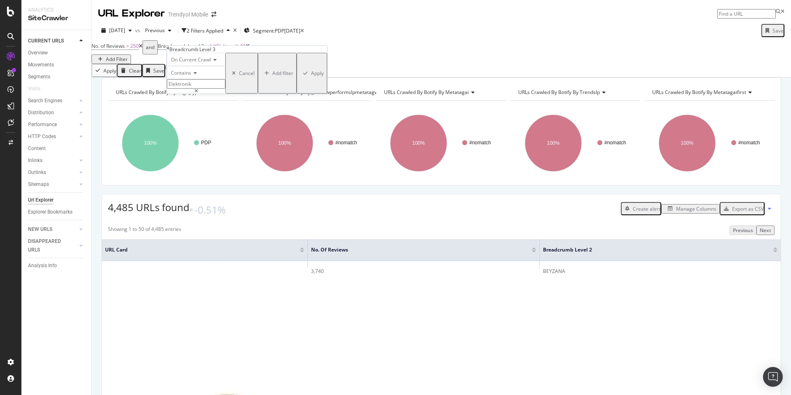
click at [169, 51] on icon at bounding box center [168, 48] width 2 height 5
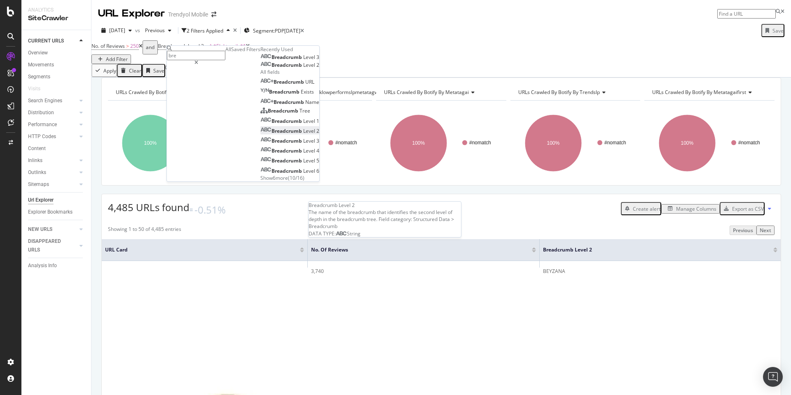
click at [260, 134] on div "Breadcrumb Level 2" at bounding box center [289, 130] width 59 height 7
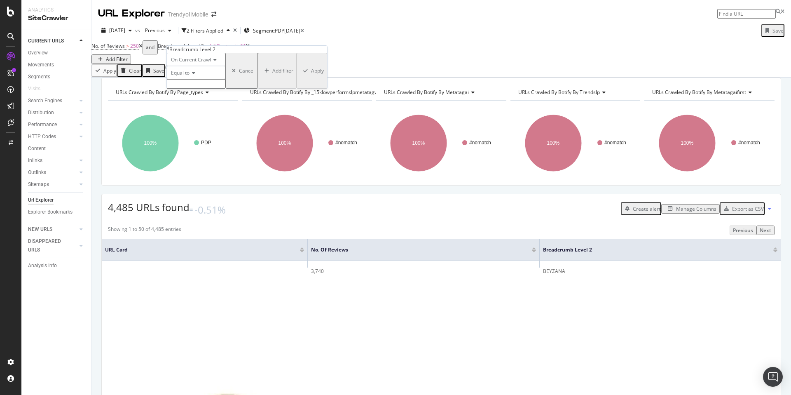
click at [203, 89] on input "text" at bounding box center [196, 83] width 58 height 9
paste input "Elektronik"
type input "Elektronik"
click at [300, 76] on div "button" at bounding box center [305, 73] width 11 height 5
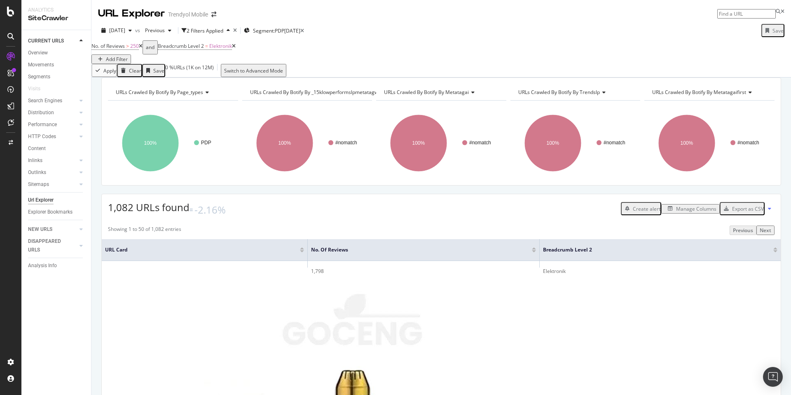
click at [252, 77] on div "Apply Clear Save 0 % URLs ( 1K on 12M ) Switch to Advanced Mode" at bounding box center [440, 70] width 699 height 13
click at [399, 77] on div "Apply Clear Save 0 % URLs ( 1K on 12M ) Switch to Advanced Mode" at bounding box center [440, 70] width 699 height 13
